Goal: Find specific page/section: Find specific page/section

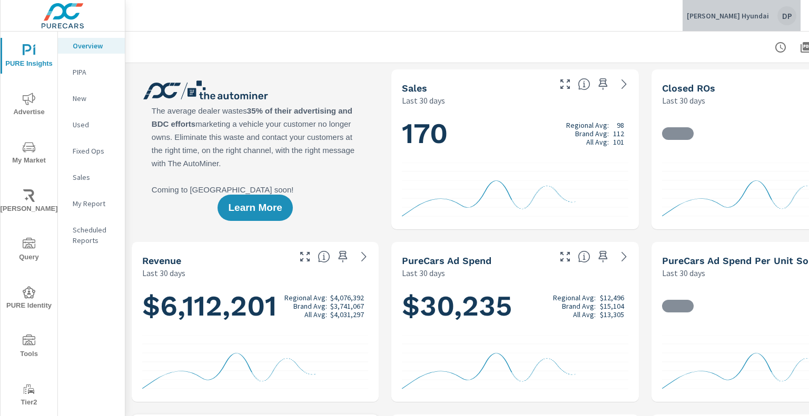
click at [785, 15] on div "DP" at bounding box center [786, 15] width 19 height 19
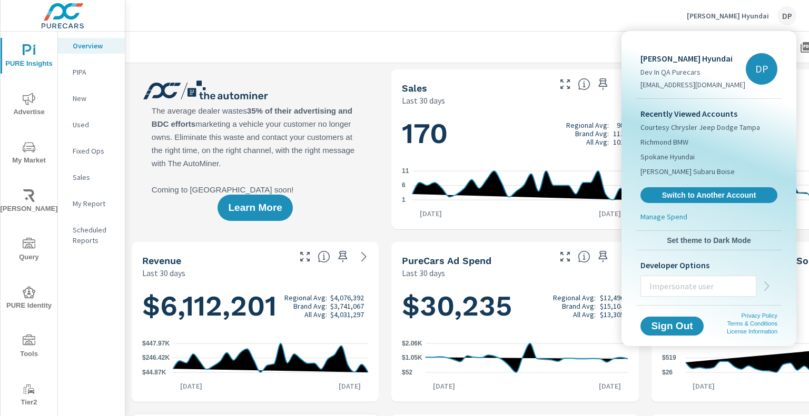
click at [697, 284] on input "text" at bounding box center [698, 286] width 115 height 27
paste input "florenciam+qa-internal@purecars.com"
type input "florenciam+qa-internal@purecars.com"
click at [767, 286] on icon "button" at bounding box center [766, 286] width 13 height 13
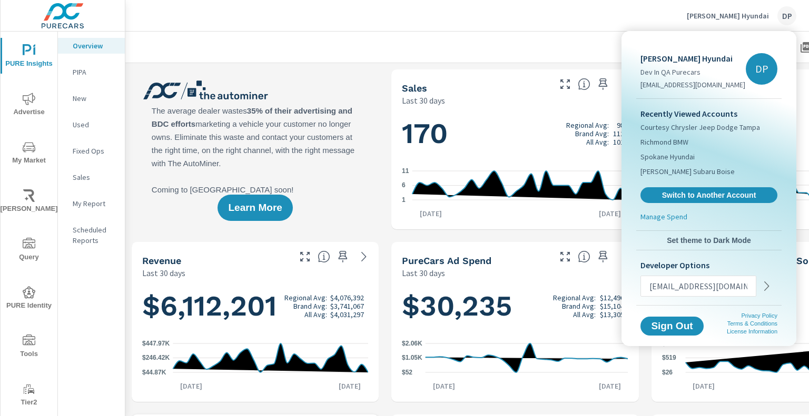
scroll to position [0, 0]
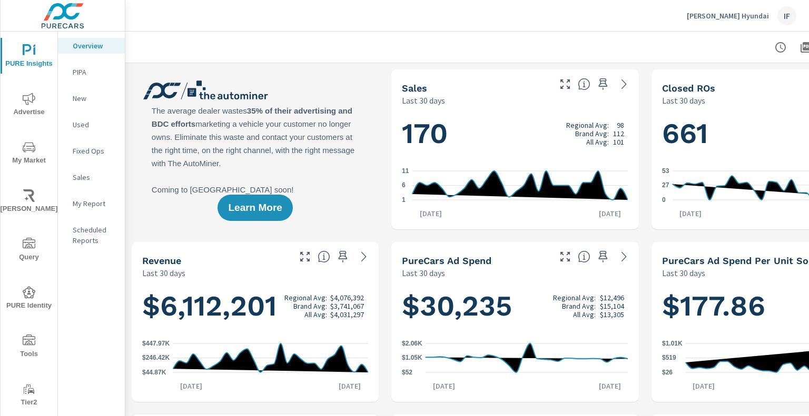
click at [591, 25] on div "[PERSON_NAME] Hyundai IF" at bounding box center [467, 15] width 658 height 31
